Goal: Information Seeking & Learning: Learn about a topic

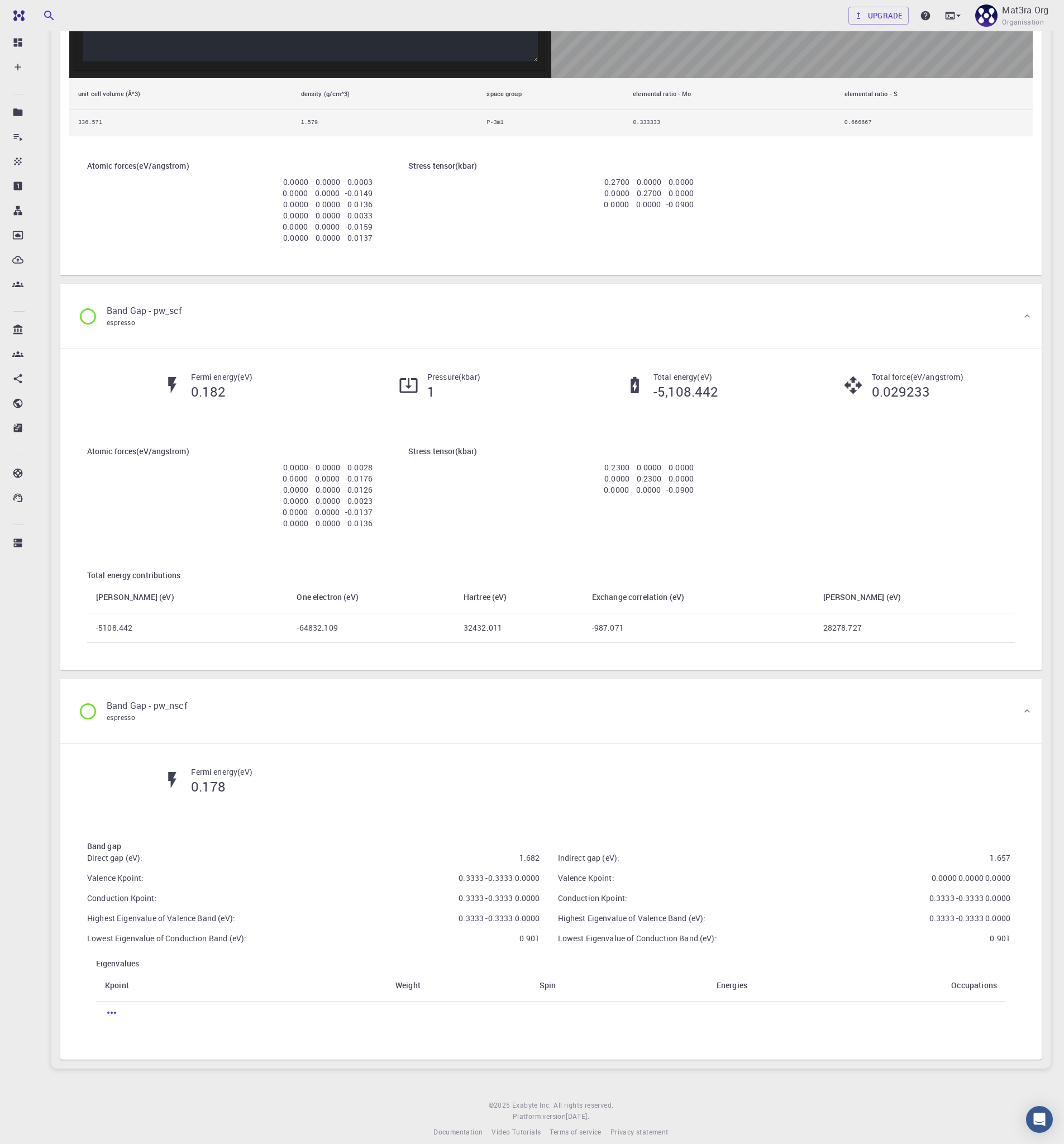
scroll to position [1247, 0]
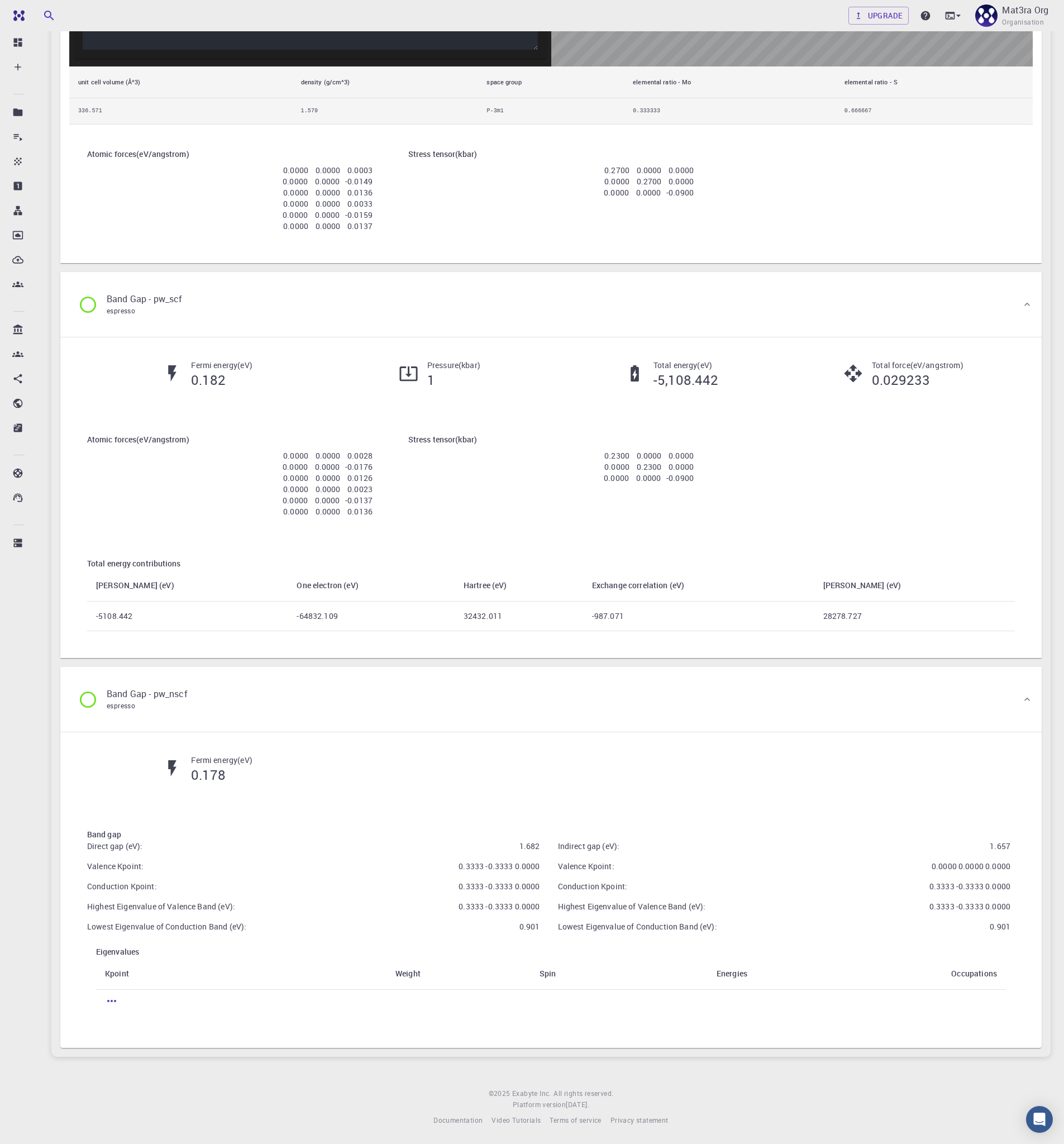
drag, startPoint x: 377, startPoint y: 511, endPoint x: 273, endPoint y: 456, distance: 117.6
click at [273, 456] on div "Atomic forces ( eV/angstrom ) 0.0000 0.0000 0.0028 0.0000 0.0000 -0.0176 0.0000…" at bounding box center [229, 477] width 321 height 124
drag, startPoint x: 929, startPoint y: 906, endPoint x: 1012, endPoint y: 906, distance: 83.0
click at [1012, 906] on div "Indirect gap (eV): 1.657 Valence Kpoint: 0.0000 0.0000 0.0000 Conduction Kpoint…" at bounding box center [780, 882] width 471 height 110
drag, startPoint x: 990, startPoint y: 922, endPoint x: 1016, endPoint y: 922, distance: 26.0
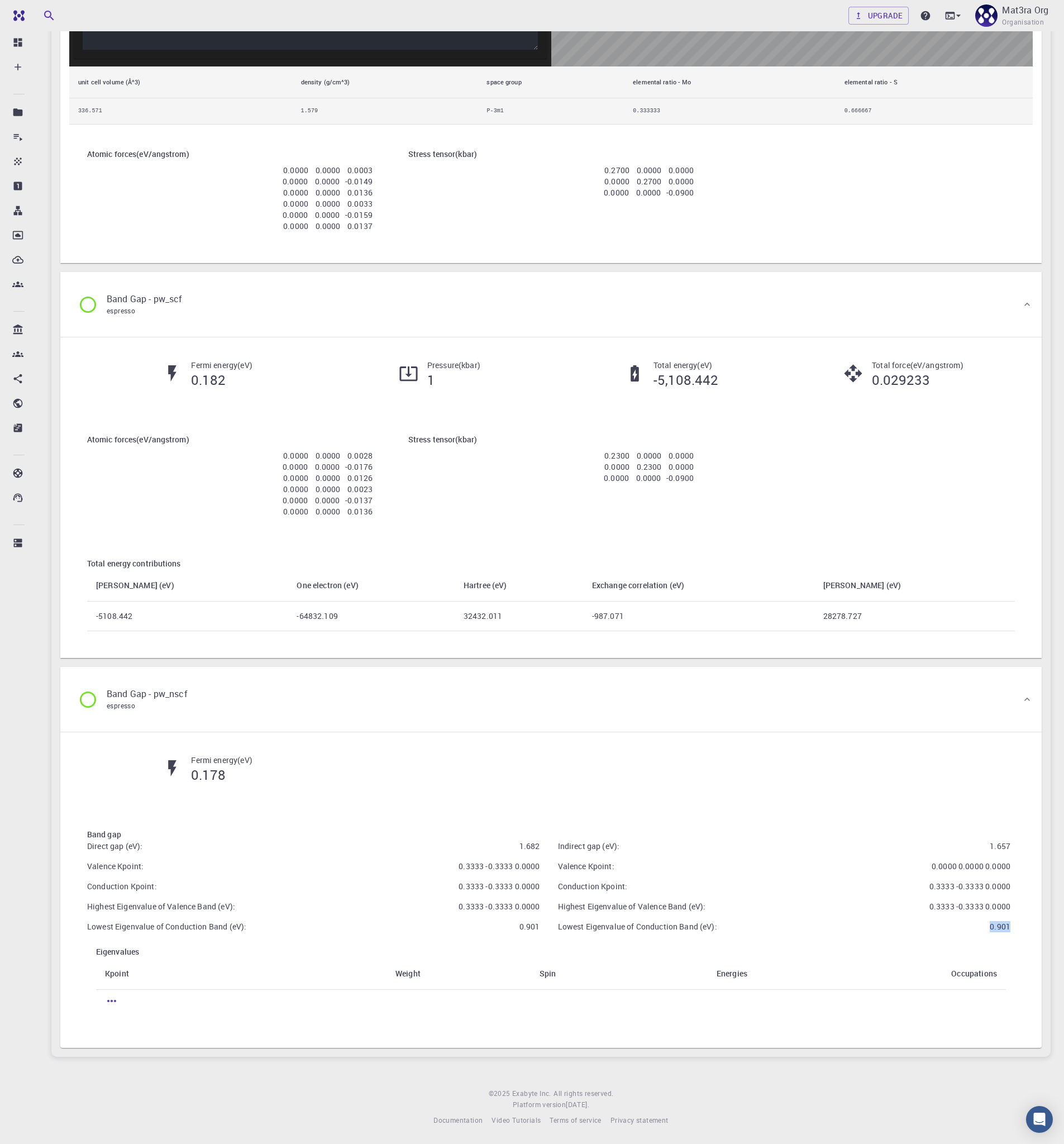
click at [1016, 922] on div "Band gap Direct gap (eV): 1.682 [GEOGRAPHIC_DATA] Kpoint: 0.3333 -0.3333 0.0000…" at bounding box center [551, 925] width 964 height 228
drag, startPoint x: 928, startPoint y: 907, endPoint x: 1029, endPoint y: 905, distance: 101.0
click at [1029, 905] on div "Band gap Direct gap (eV): 1.682 [GEOGRAPHIC_DATA] Kpoint: 0.3333 -0.3333 0.0000…" at bounding box center [551, 925] width 964 height 228
drag, startPoint x: 520, startPoint y: 844, endPoint x: 542, endPoint y: 847, distance: 22.2
click at [542, 847] on div "Direct gap (eV): 1.682 Valence Kpoint: 0.3333 -0.3333 0.0000 Conduction Kpoint:…" at bounding box center [309, 882] width 471 height 110
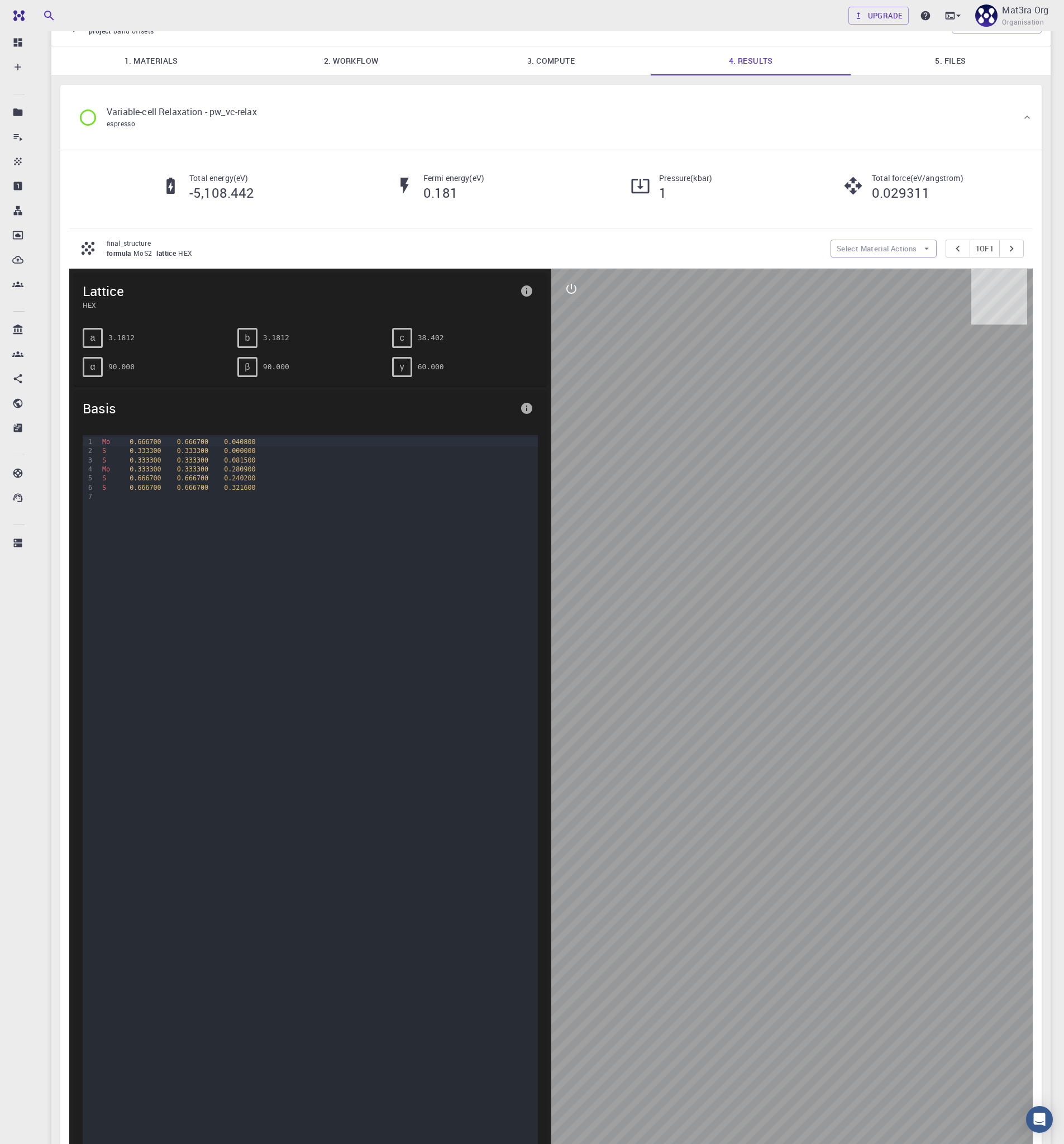
scroll to position [28, 0]
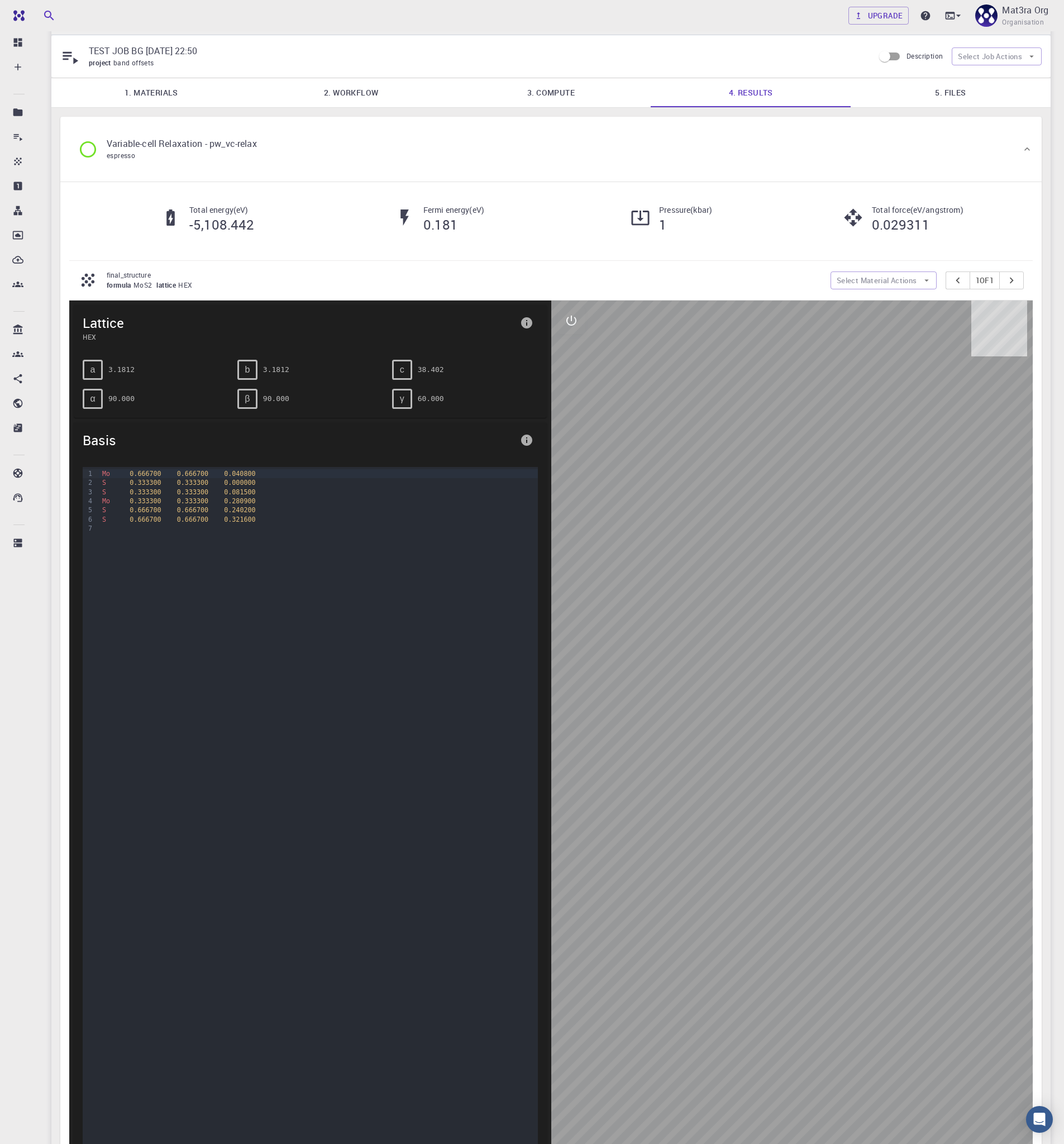
click at [387, 87] on link "2. Workflow" at bounding box center [351, 93] width 200 height 29
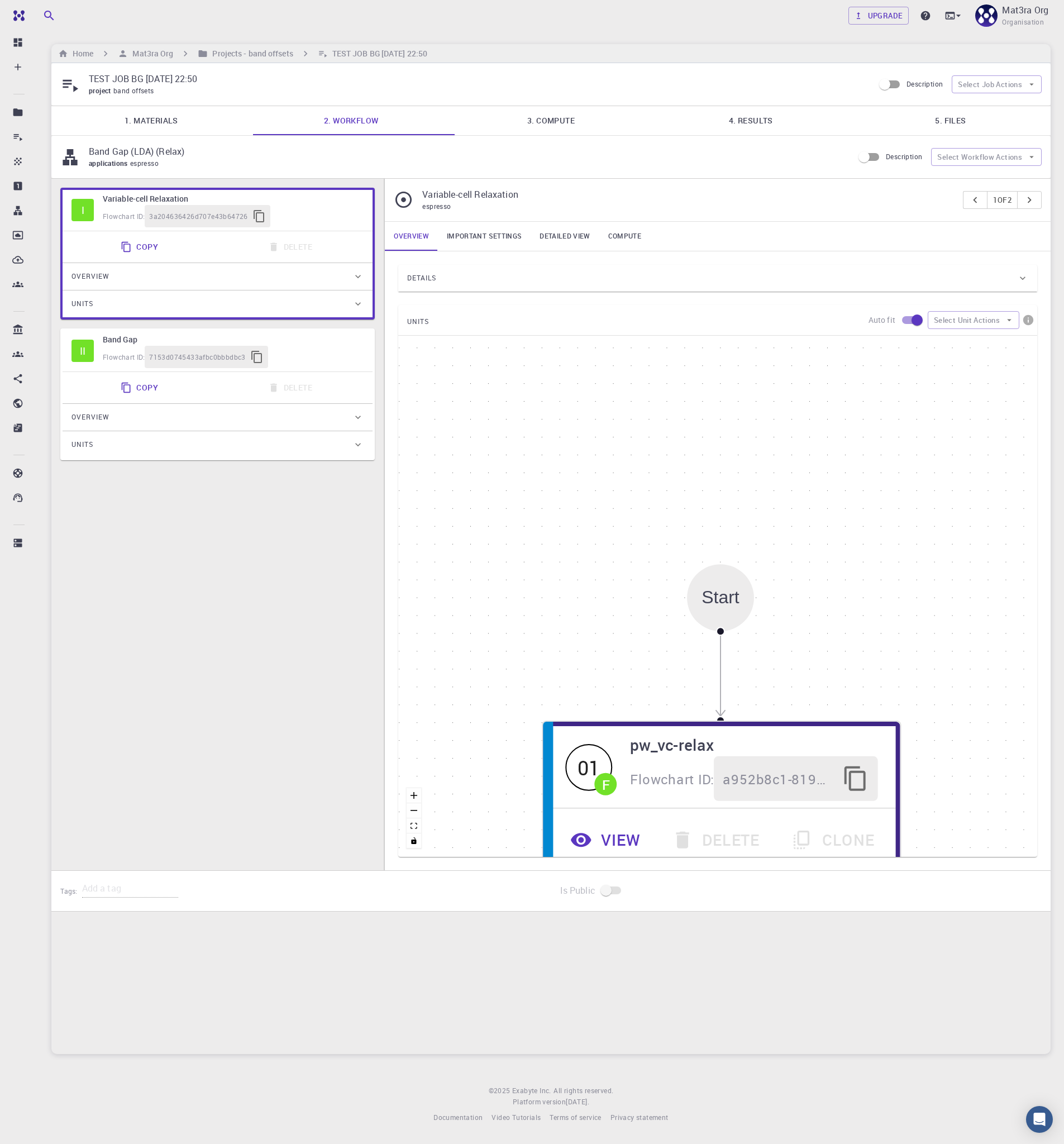
scroll to position [0, 0]
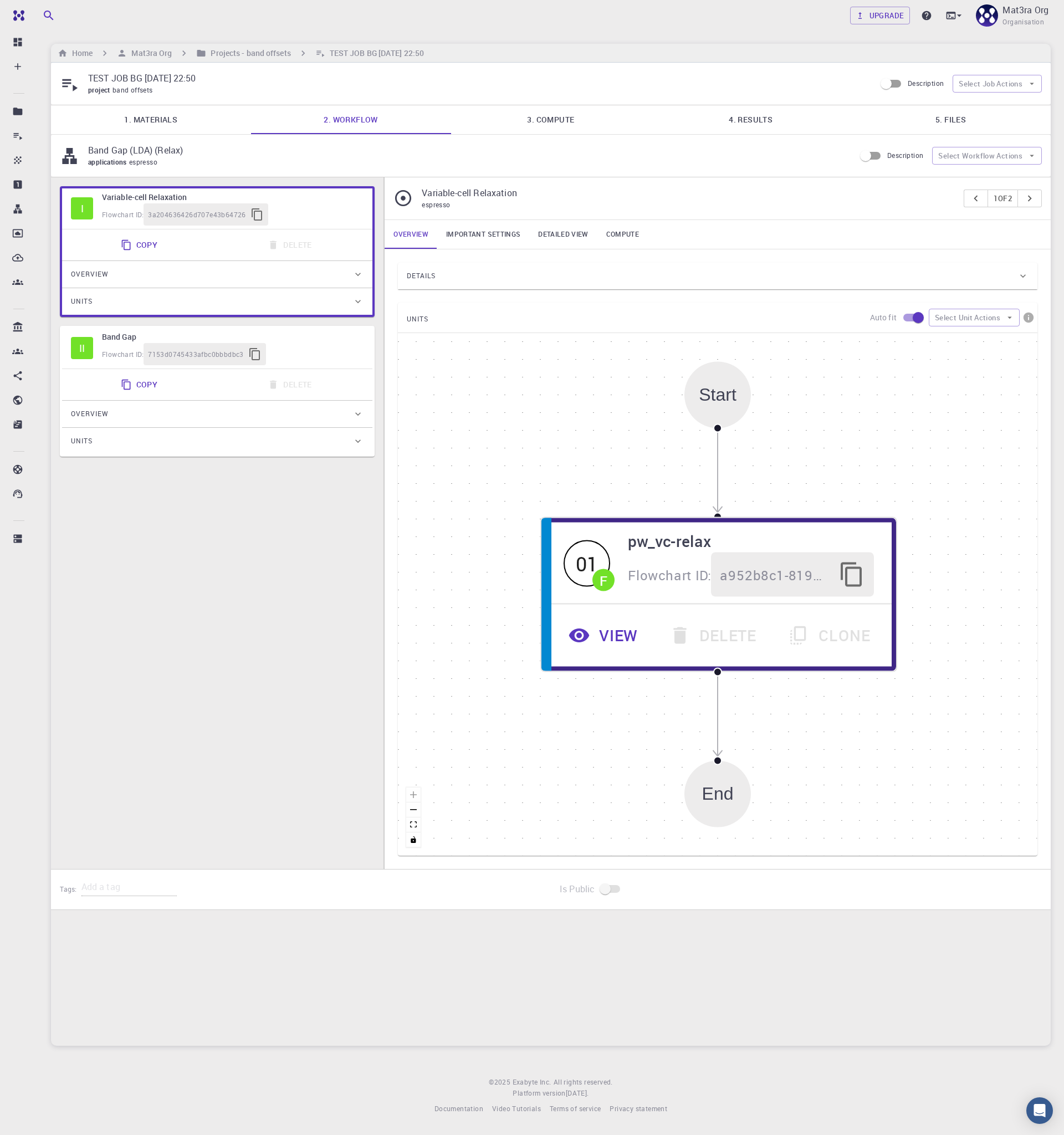
click at [516, 257] on div "Details Properties total-energy fermi-energy pressure atomic-forces total-force…" at bounding box center [717, 559] width 666 height 620
click at [517, 264] on div "Details" at bounding box center [717, 276] width 639 height 27
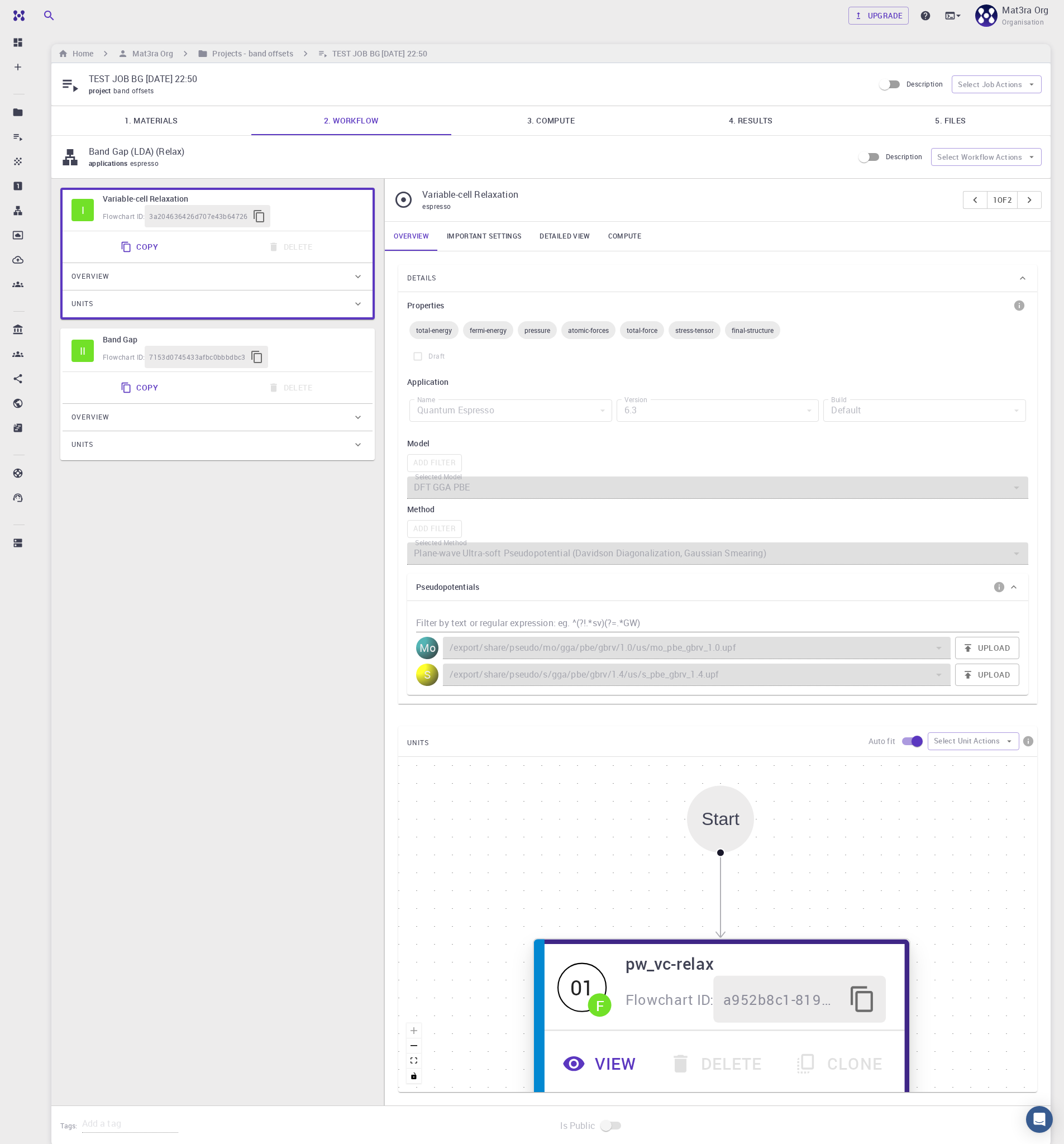
click at [617, 1061] on button "View" at bounding box center [601, 1064] width 106 height 47
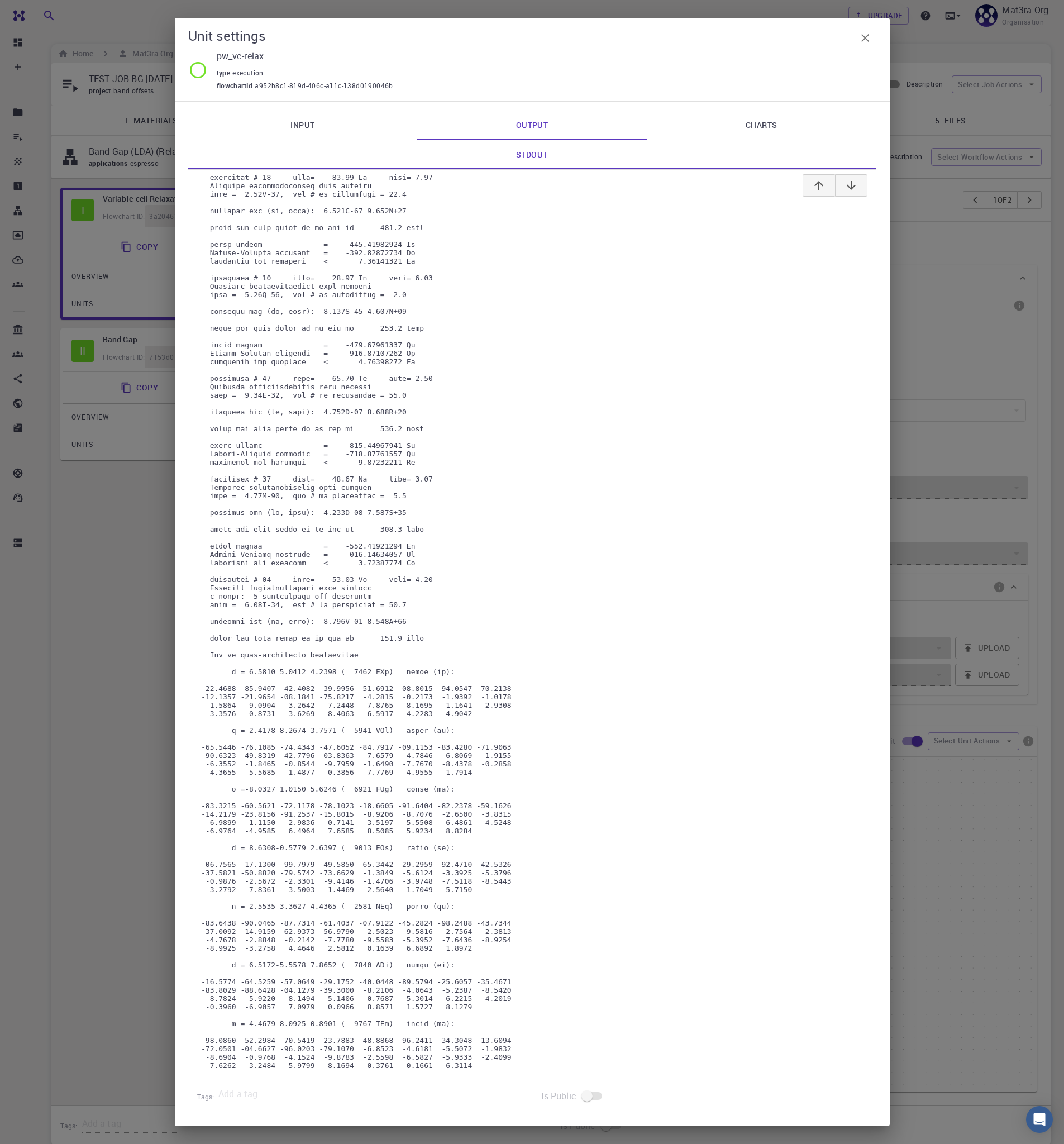
scroll to position [7750, 0]
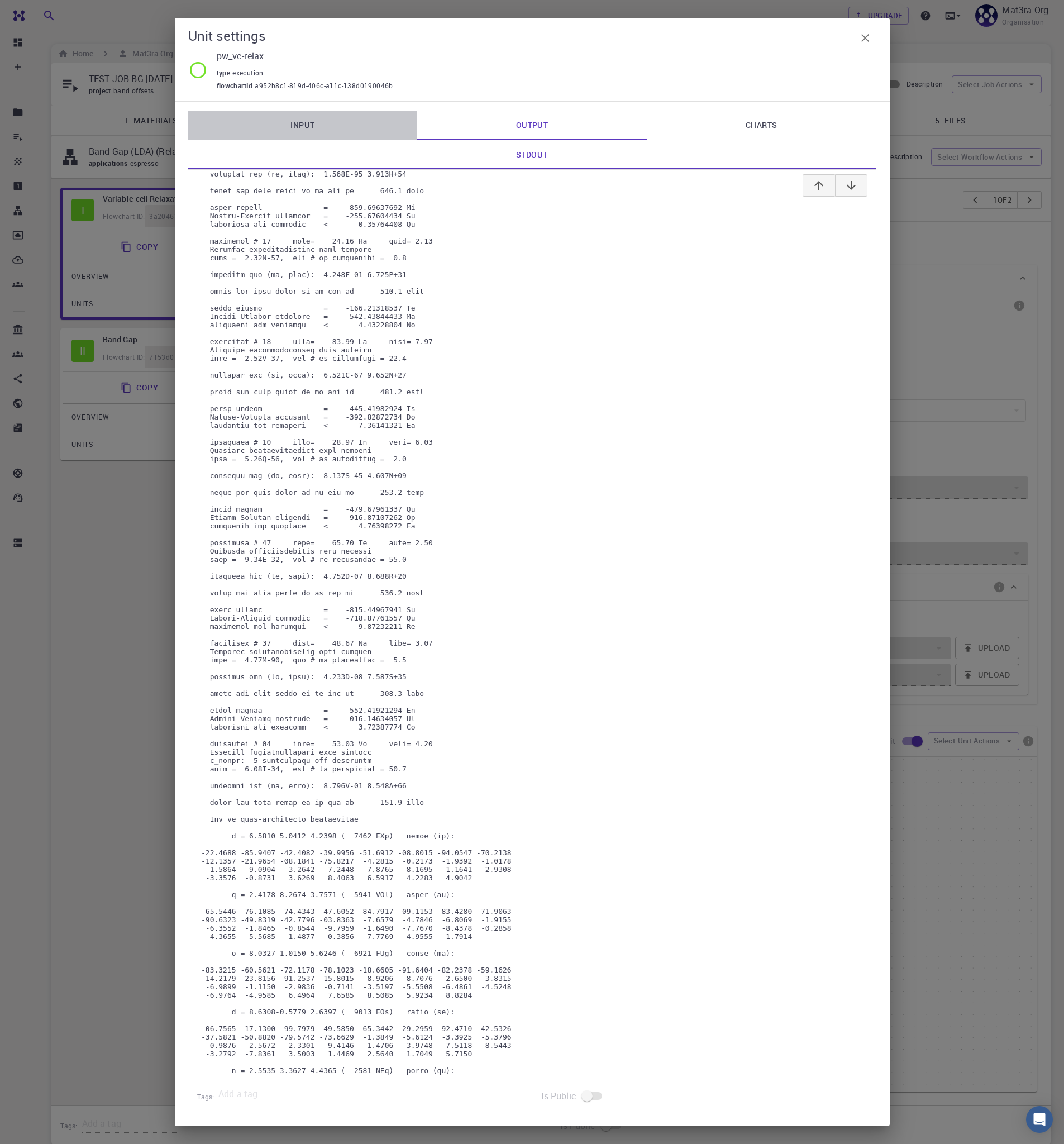
click at [344, 127] on link "Input" at bounding box center [303, 125] width 229 height 29
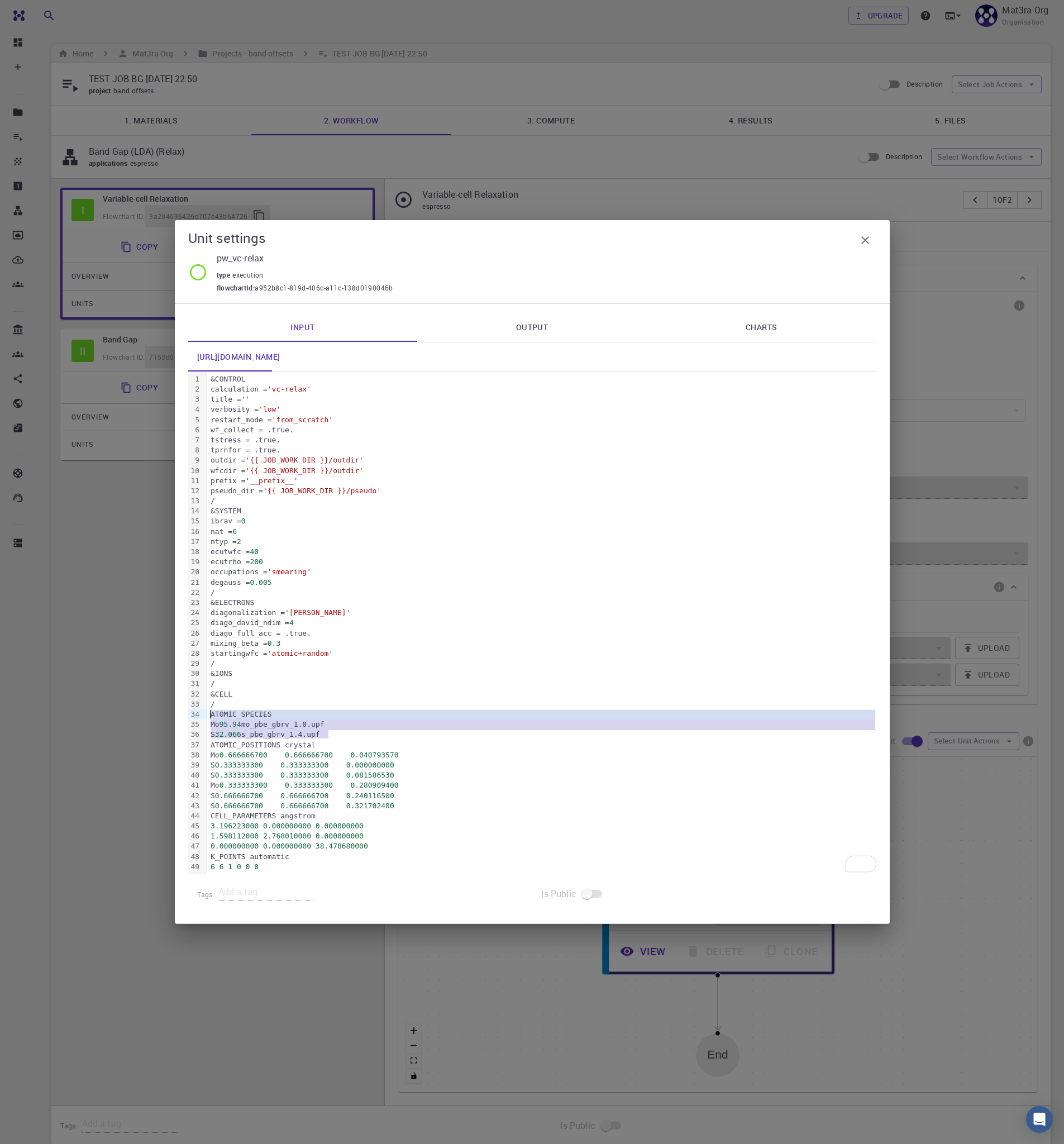
drag, startPoint x: 346, startPoint y: 734, endPoint x: 150, endPoint y: 719, distance: 196.6
click at [150, 719] on div "Unit settings pw_vc-relax type execution flowchartId : a952b8c1-819d-406c-a11c-…" at bounding box center [532, 572] width 1064 height 1144
click at [868, 238] on icon "button" at bounding box center [865, 240] width 14 height 14
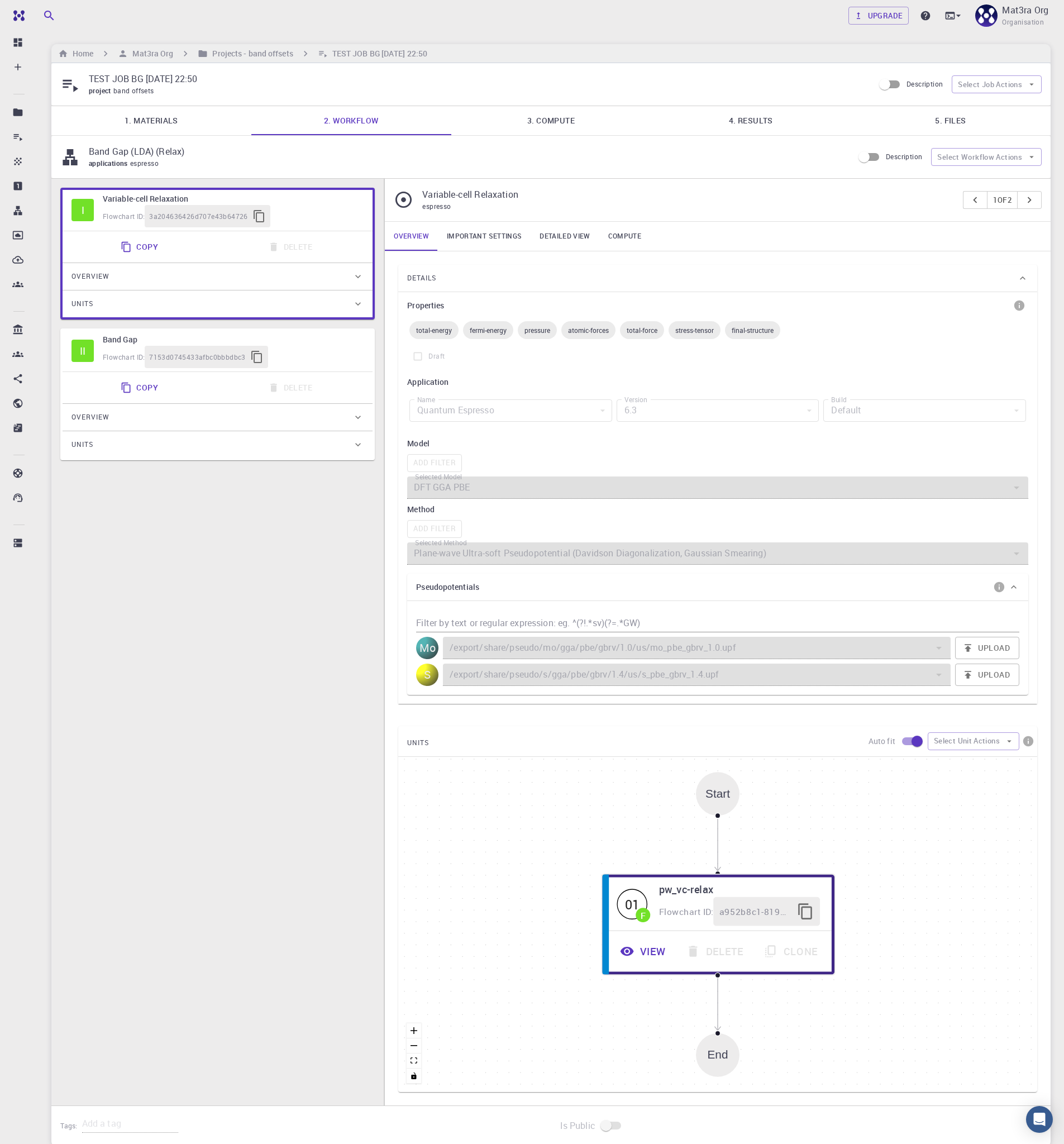
click at [328, 356] on div "Flowchart ID: 7153d0745433afbc0bbbdbc3" at bounding box center [233, 357] width 261 height 22
type input "DFT LDA PZ"
type input "/export/share/pseudo/mo/lda/pz/gbrv/1.0/us/mo_pz_gbrv_1.0.upf"
type input "/export/share/pseudo/s/lda/pz/gbrv/1.4/us/s_pz_gbrv_1.4.upf"
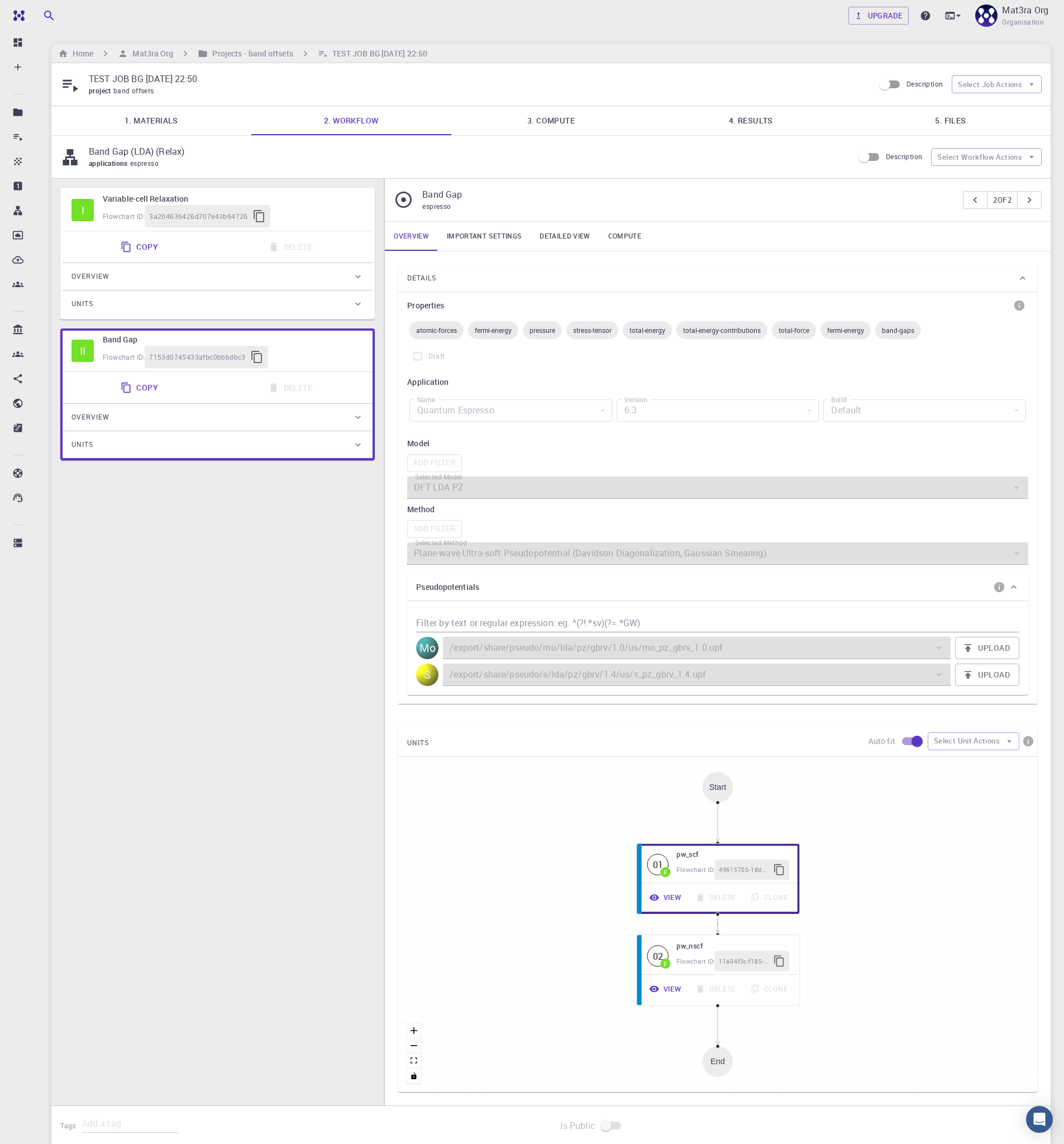
click at [318, 213] on div "Flowchart ID: 3a204636426d707e43b64726" at bounding box center [233, 216] width 261 height 22
type input "DFT GGA PBE"
type input "/export/share/pseudo/mo/gga/pbe/gbrv/1.0/us/mo_pbe_gbrv_1.0.upf"
type input "/export/share/pseudo/s/gga/pbe/gbrv/1.4/us/s_pbe_gbrv_1.4.upf"
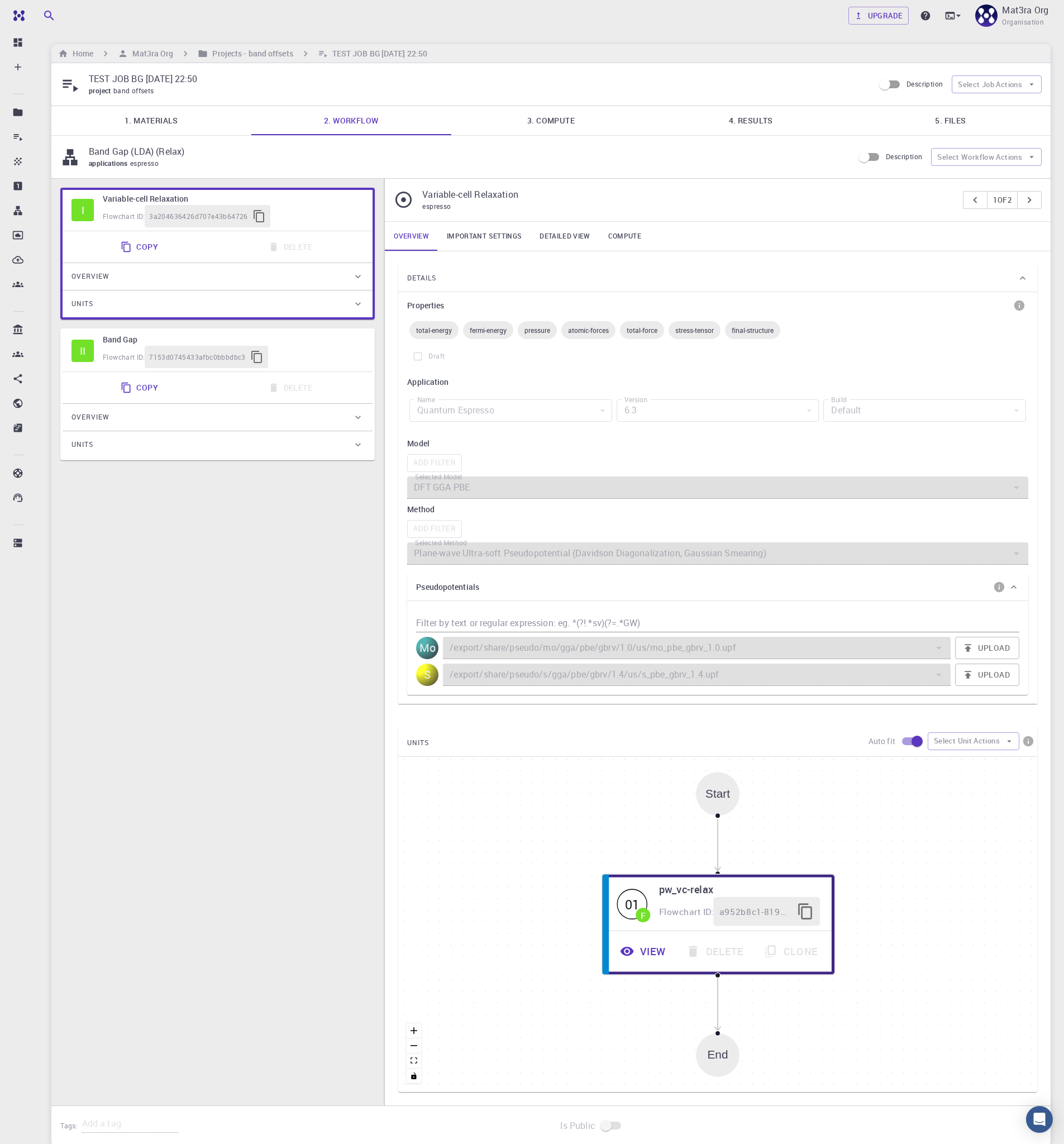
click at [327, 341] on h6 "Band Gap" at bounding box center [233, 339] width 261 height 12
type input "DFT LDA PZ"
type input "/export/share/pseudo/mo/lda/pz/gbrv/1.0/us/mo_pz_gbrv_1.0.upf"
type input "/export/share/pseudo/s/lda/pz/gbrv/1.4/us/s_pz_gbrv_1.4.upf"
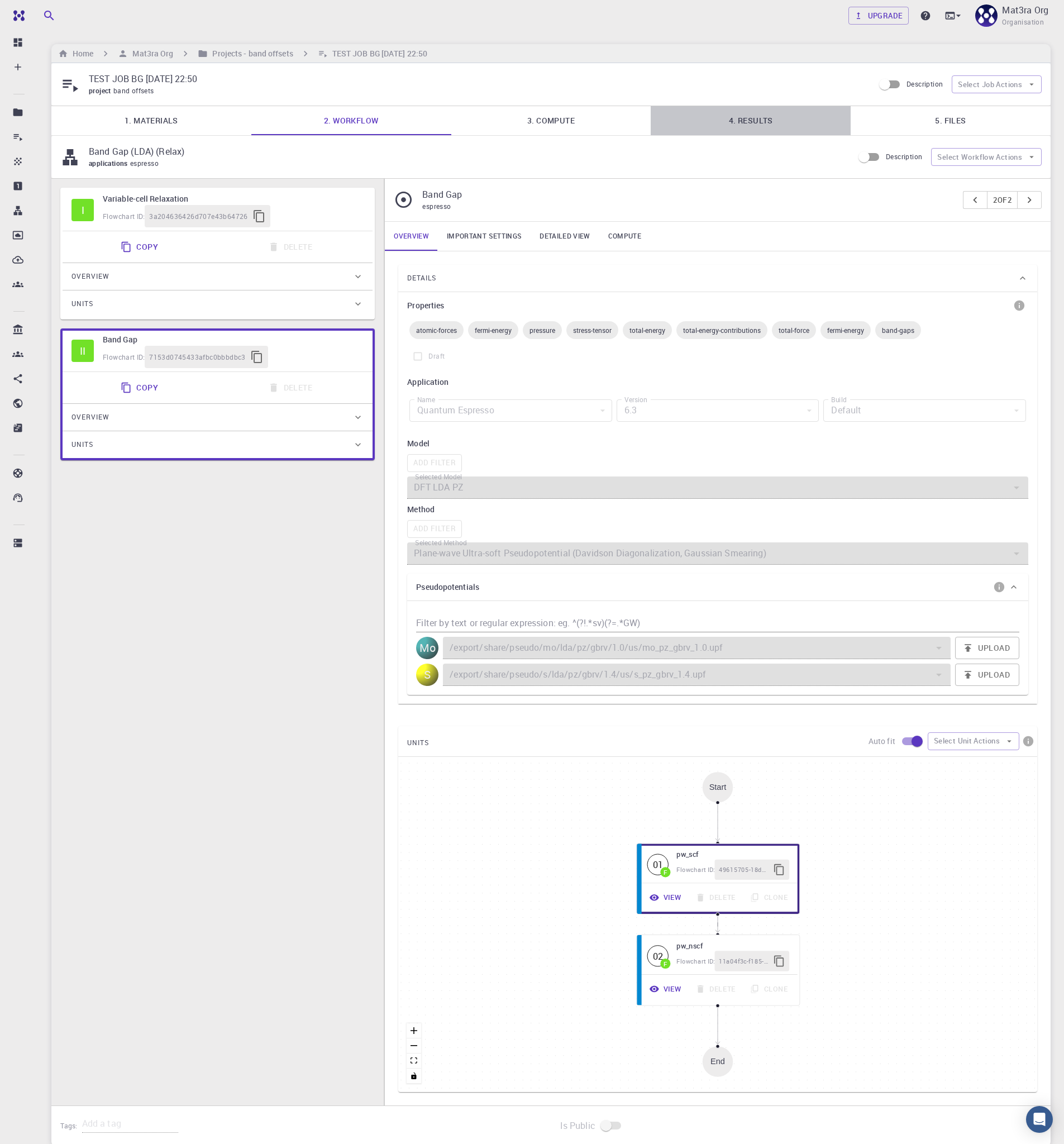
click at [750, 119] on link "4. Results" at bounding box center [750, 121] width 200 height 29
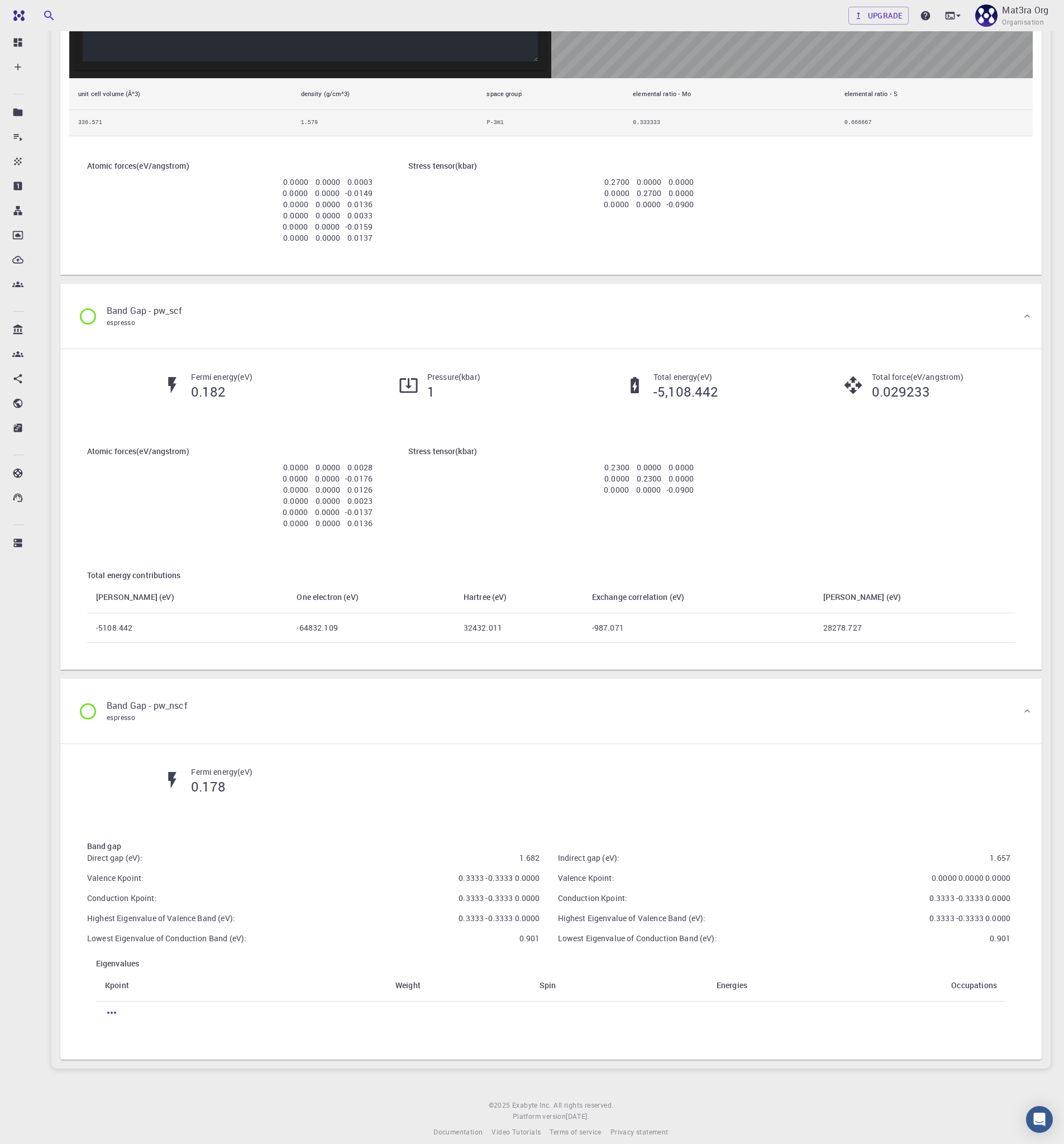
scroll to position [1247, 0]
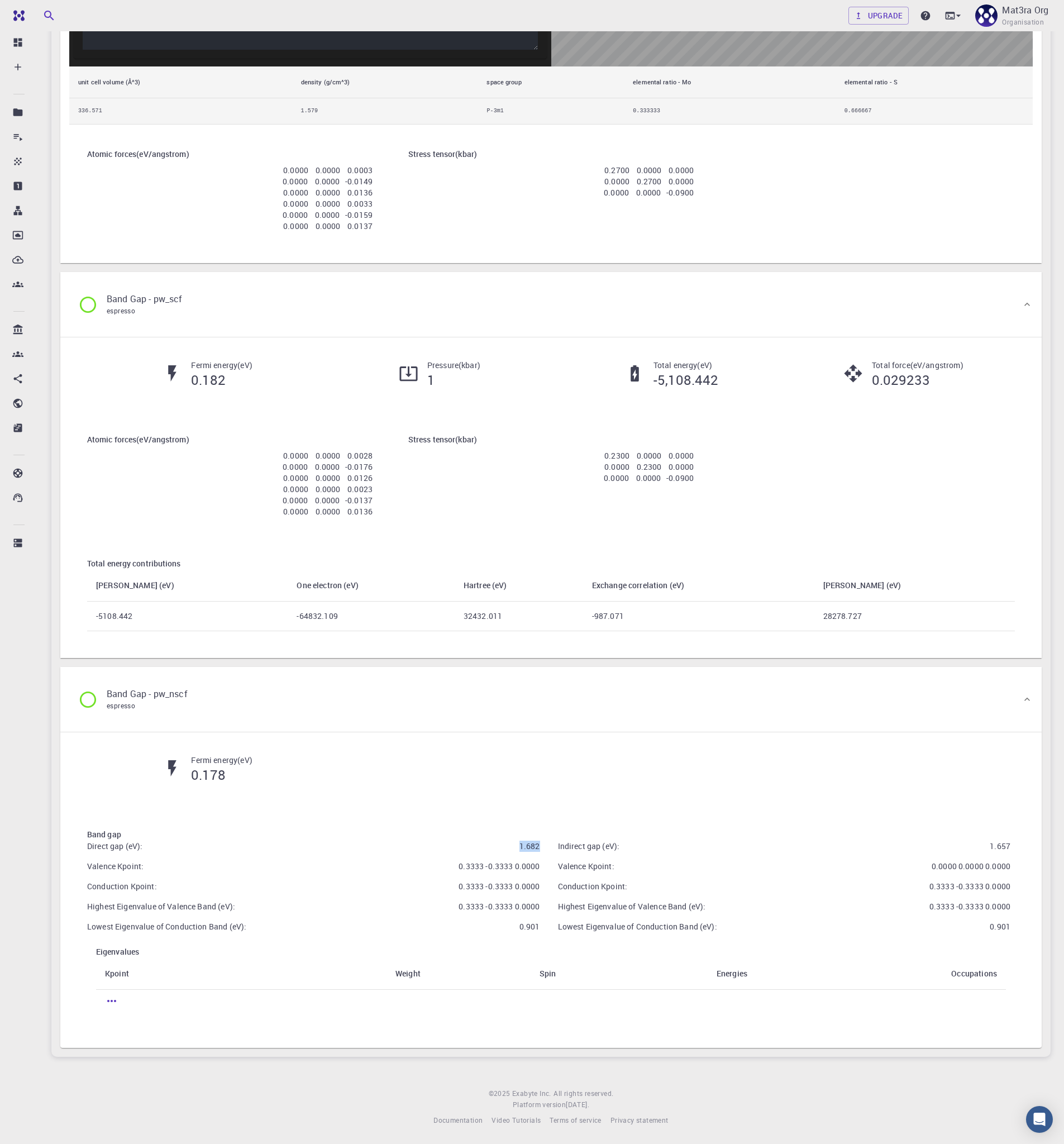
drag, startPoint x: 518, startPoint y: 845, endPoint x: 541, endPoint y: 843, distance: 23.1
click at [541, 843] on div "Direct gap (eV): 1.682 Valence Kpoint: 0.3333 -0.3333 0.0000 Conduction Kpoint:…" at bounding box center [309, 882] width 471 height 110
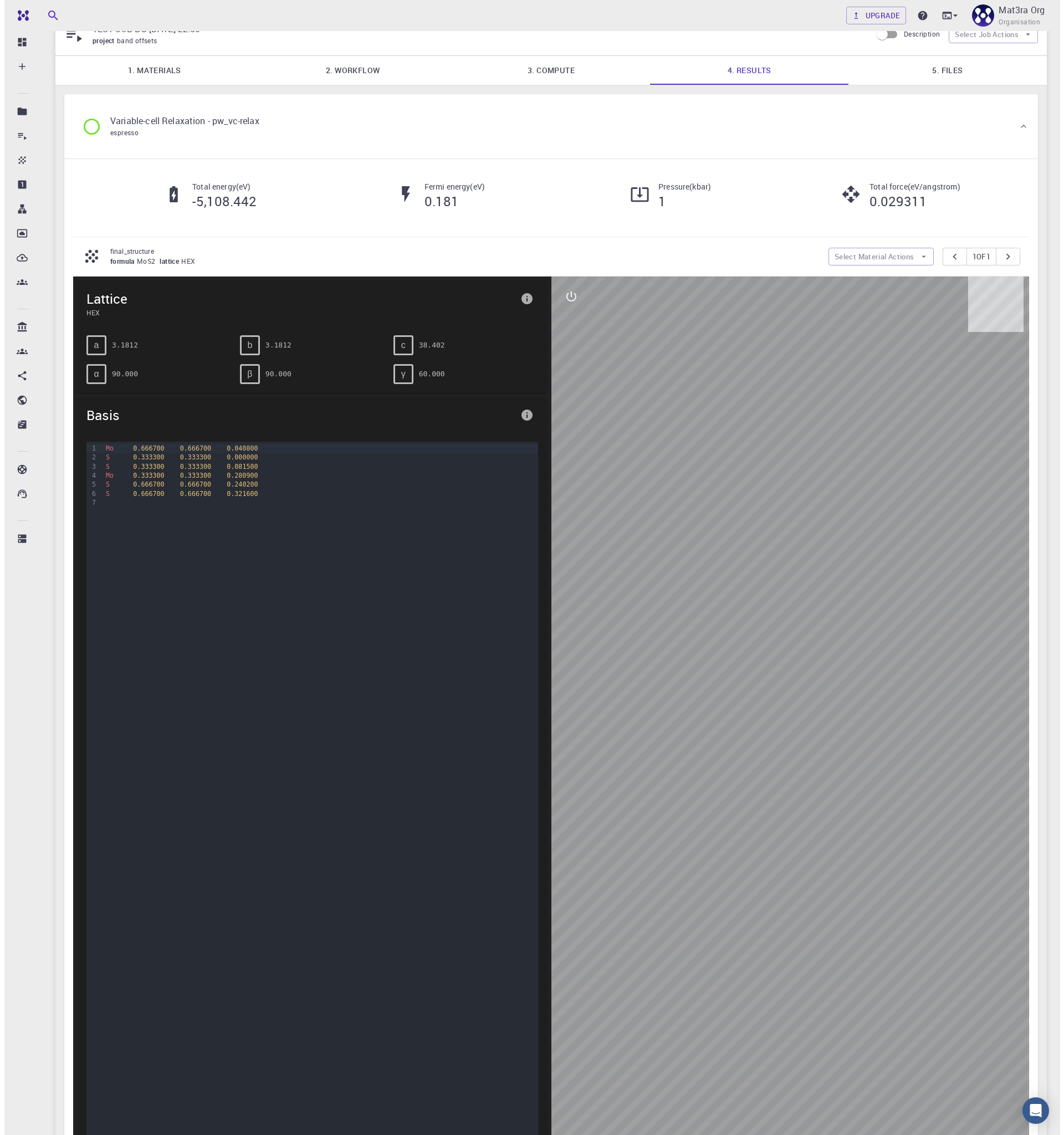
scroll to position [0, 0]
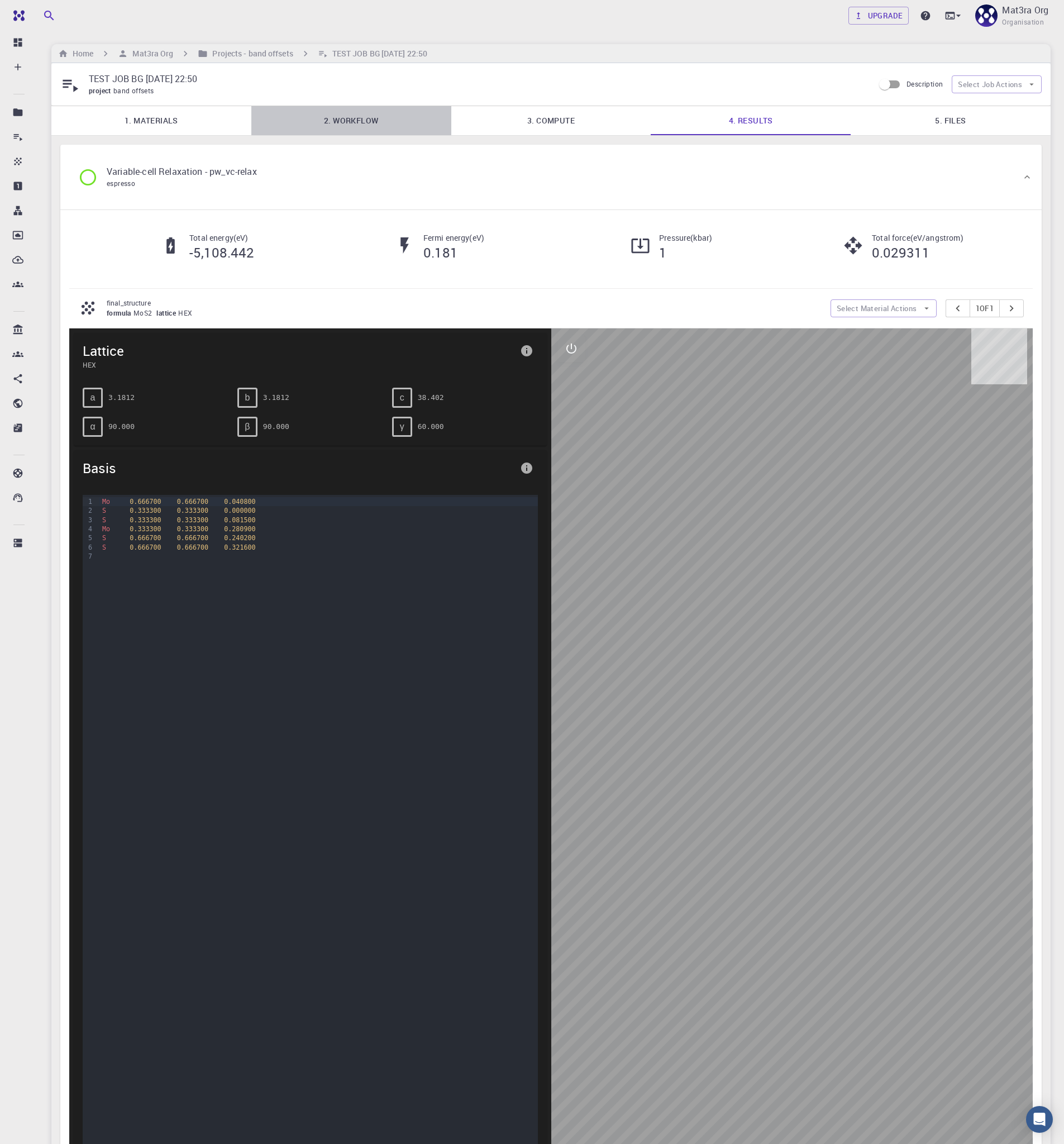
click at [379, 124] on link "2. Workflow" at bounding box center [351, 121] width 200 height 29
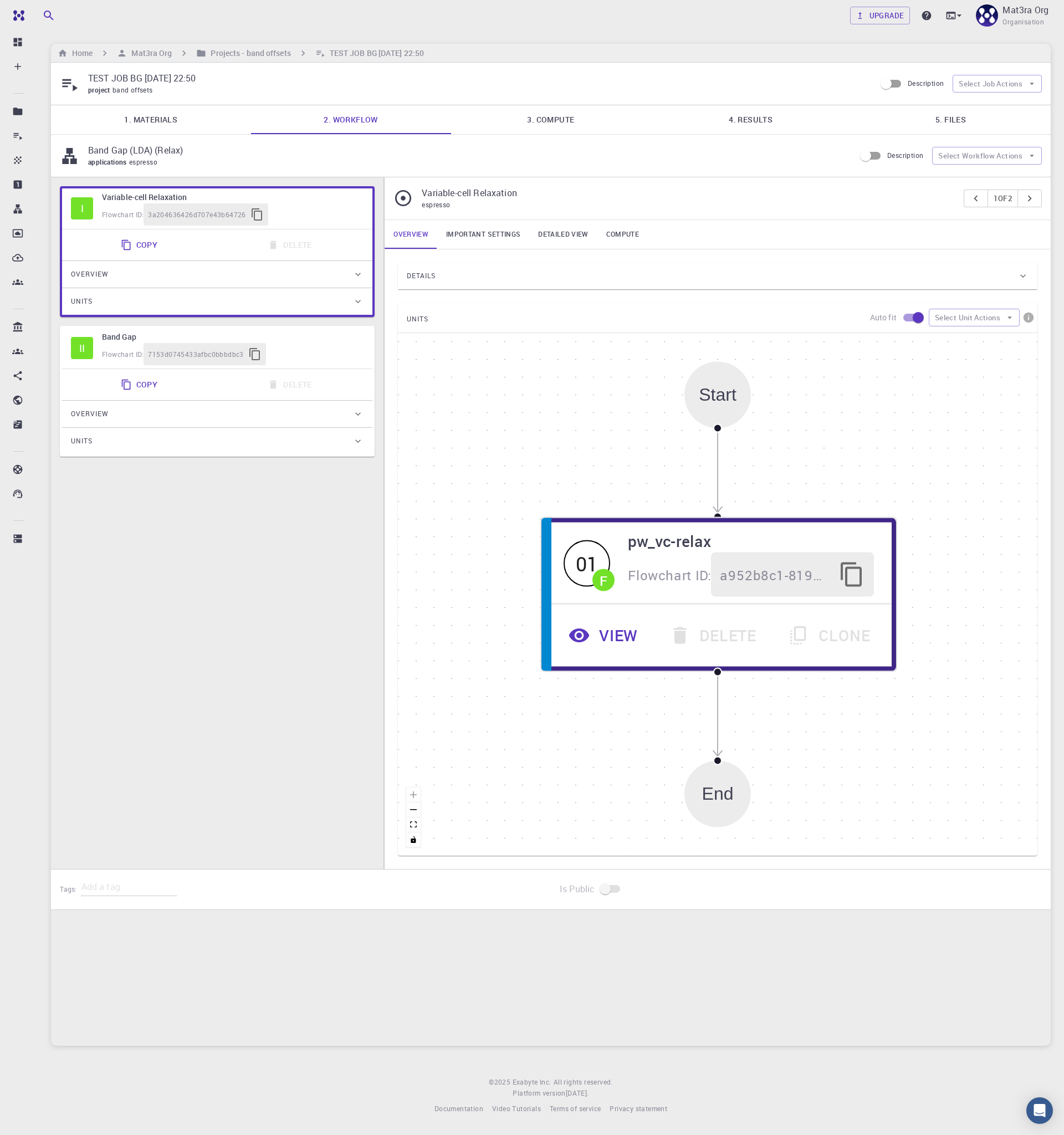
click at [944, 126] on link "5. Files" at bounding box center [950, 120] width 200 height 29
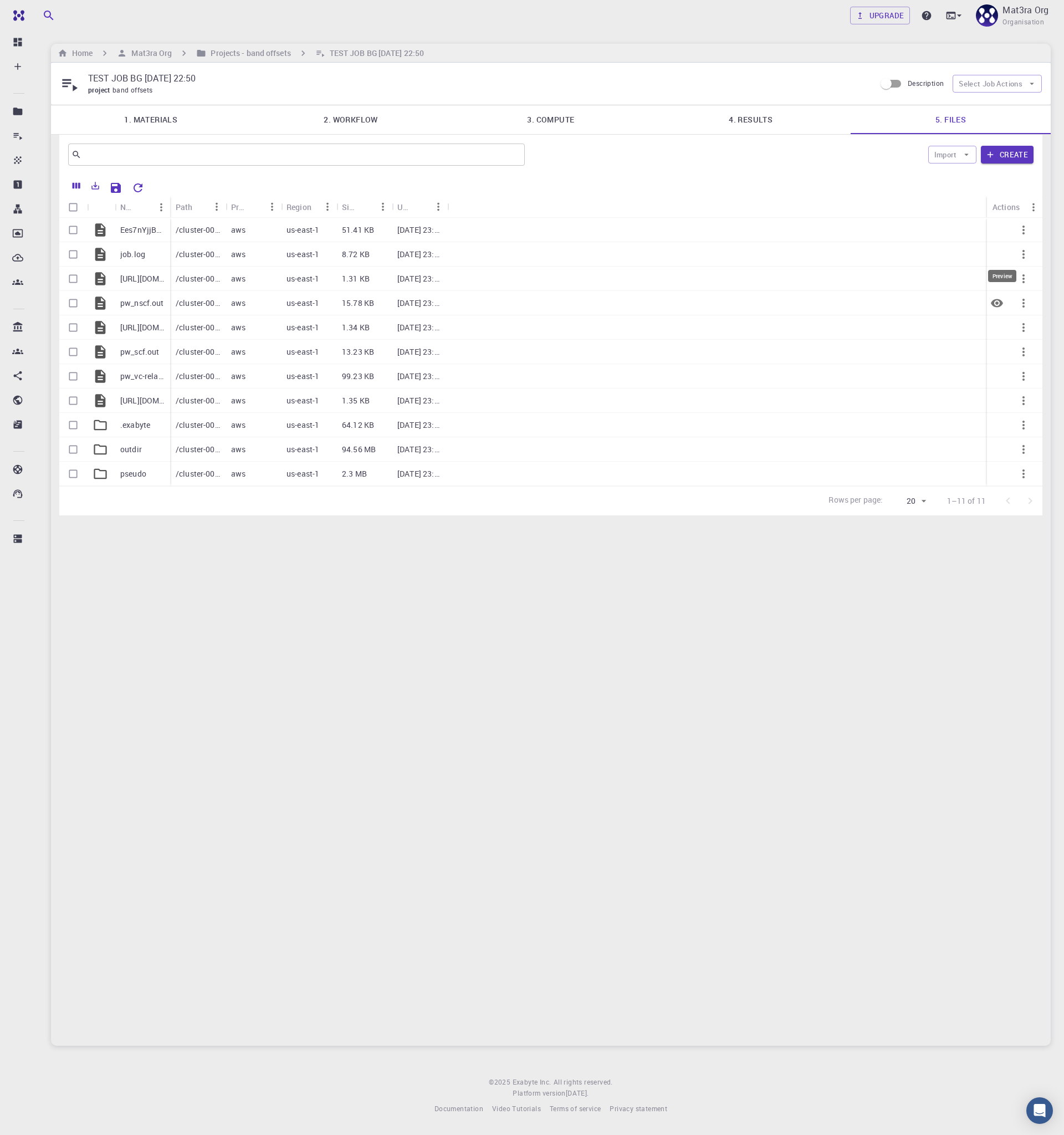
drag, startPoint x: 993, startPoint y: 300, endPoint x: 992, endPoint y: 271, distance: 29.0
click at [992, 290] on div "Preview" at bounding box center [957, 303] width 106 height 27
click at [992, 274] on icon "Preview" at bounding box center [997, 279] width 14 height 14
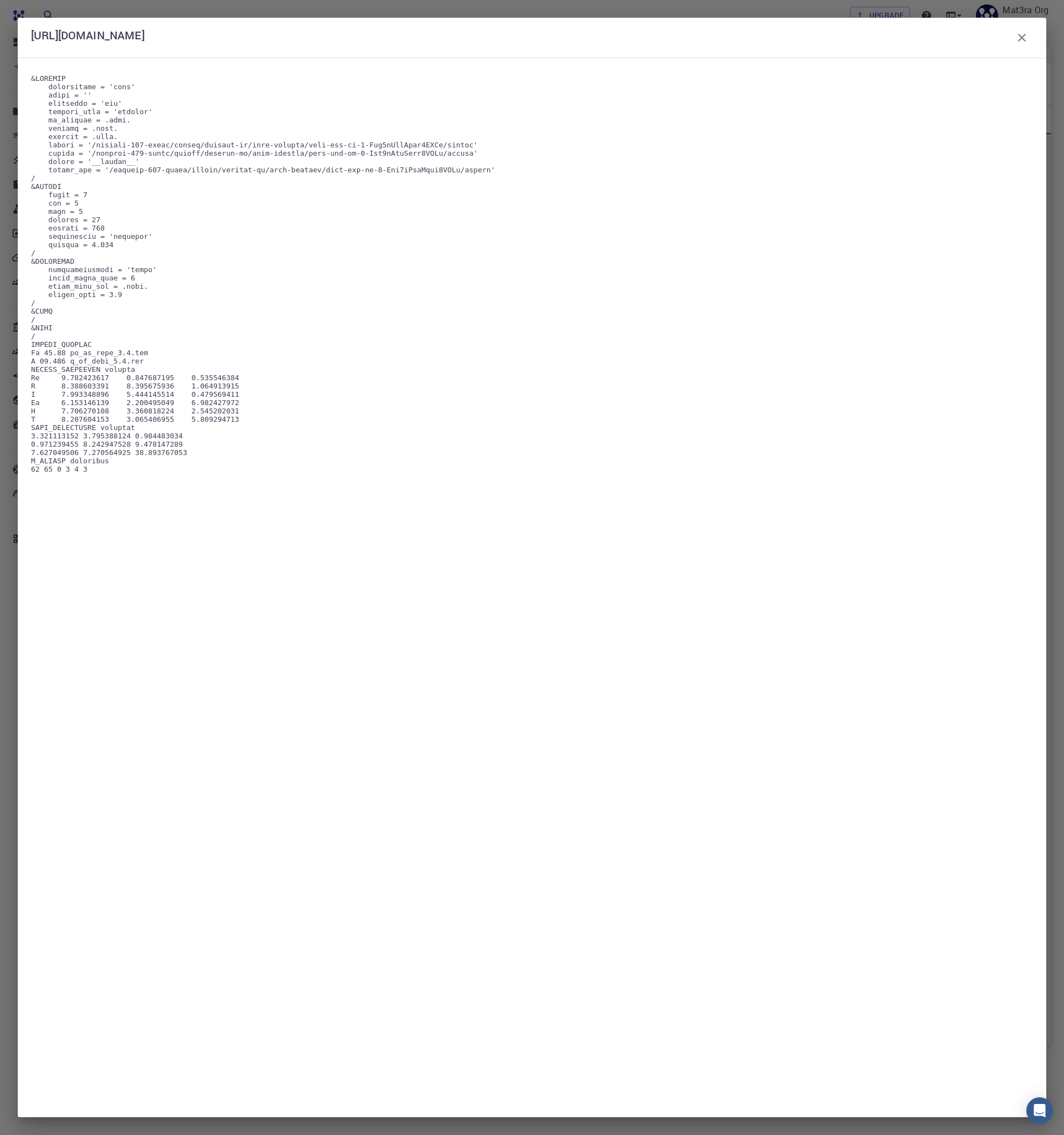
drag, startPoint x: 71, startPoint y: 473, endPoint x: 10, endPoint y: 471, distance: 61.0
click at [10, 471] on div "[URL][DOMAIN_NAME]" at bounding box center [532, 568] width 1064 height 1135
click at [1025, 37] on icon "button" at bounding box center [1021, 38] width 14 height 14
